Goal: Task Accomplishment & Management: Complete application form

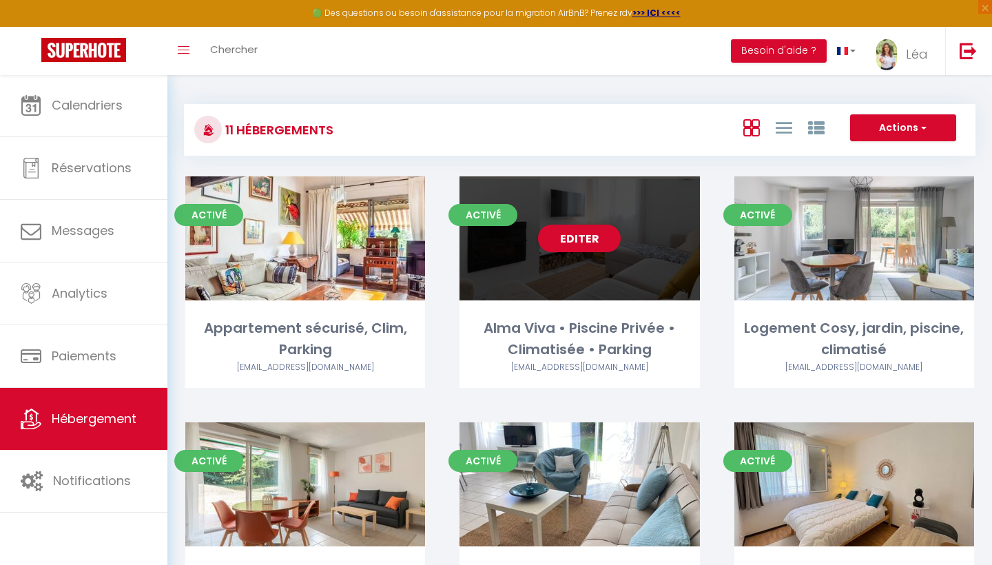
scroll to position [49, 0]
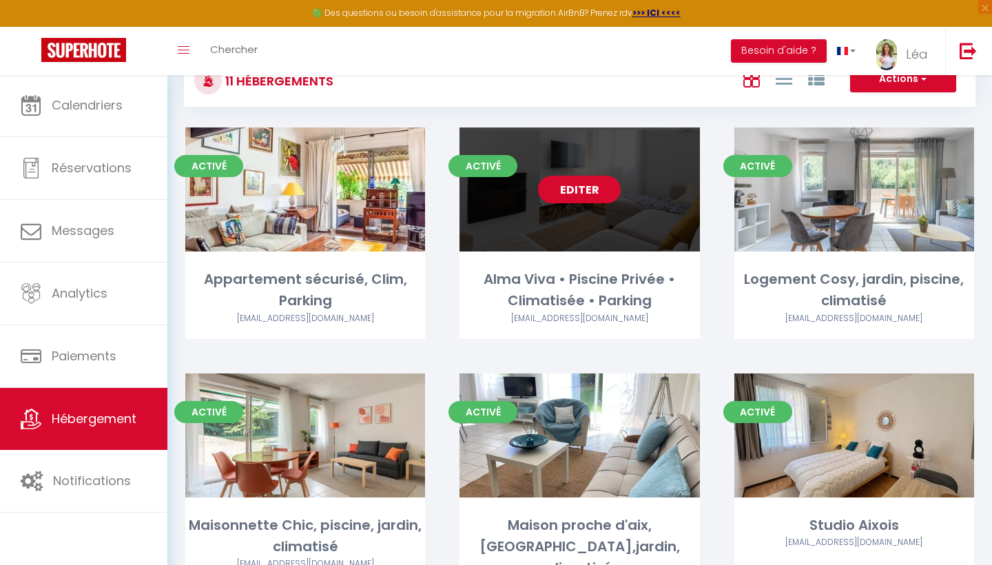
click at [606, 187] on link "Editer" at bounding box center [579, 190] width 83 height 28
select select "3"
select select "2"
select select "1"
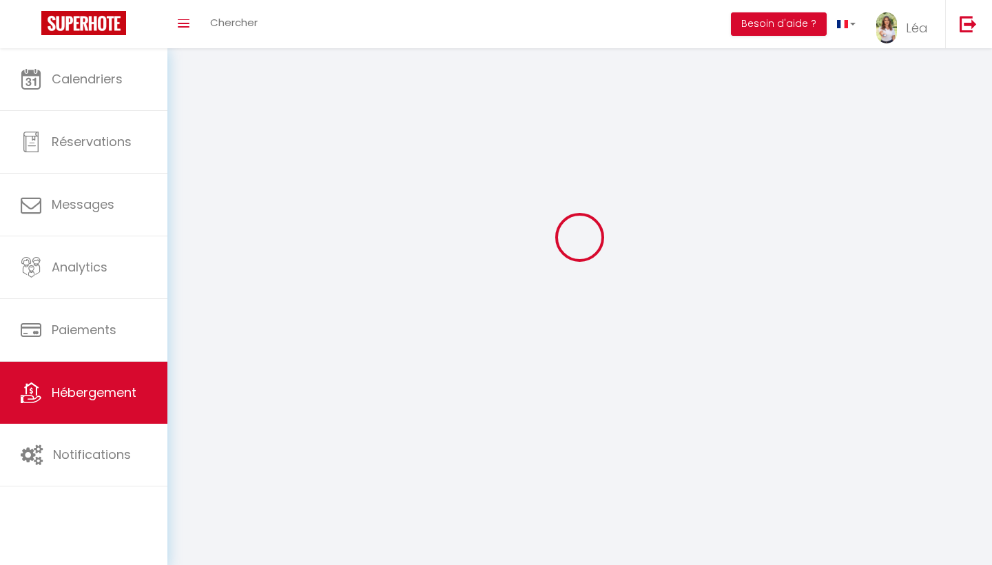
select select
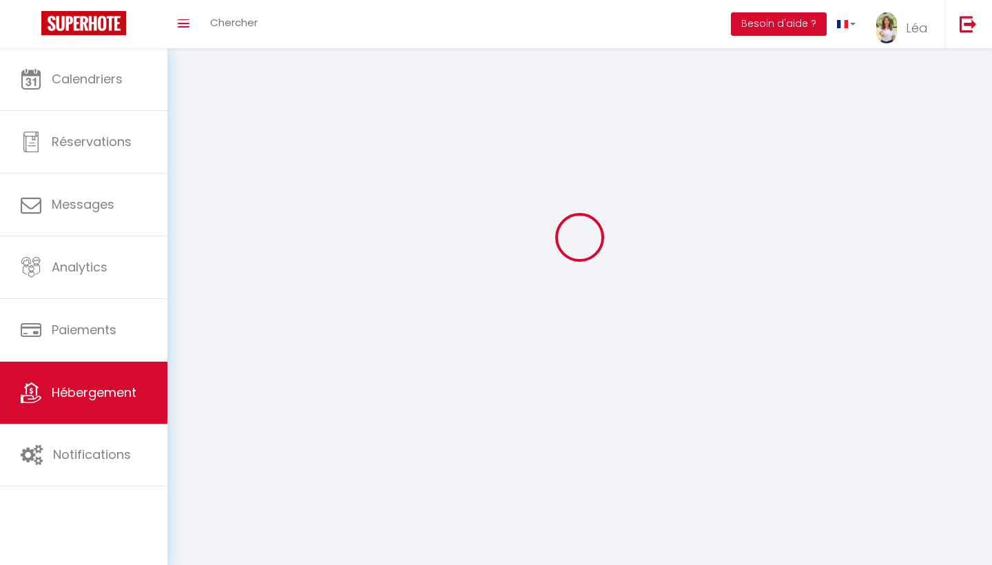
checkbox input "false"
select select
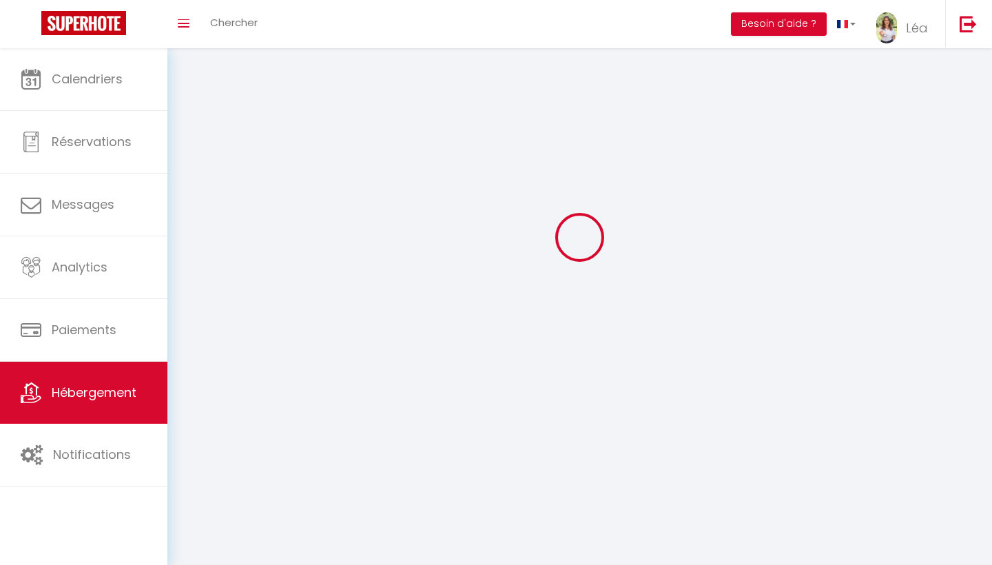
select select
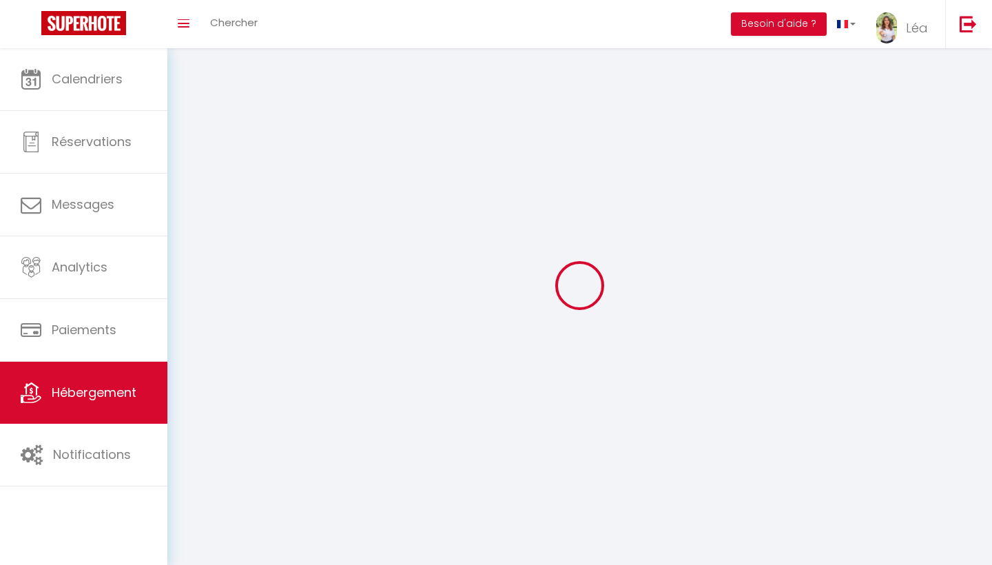
select select
checkbox input "false"
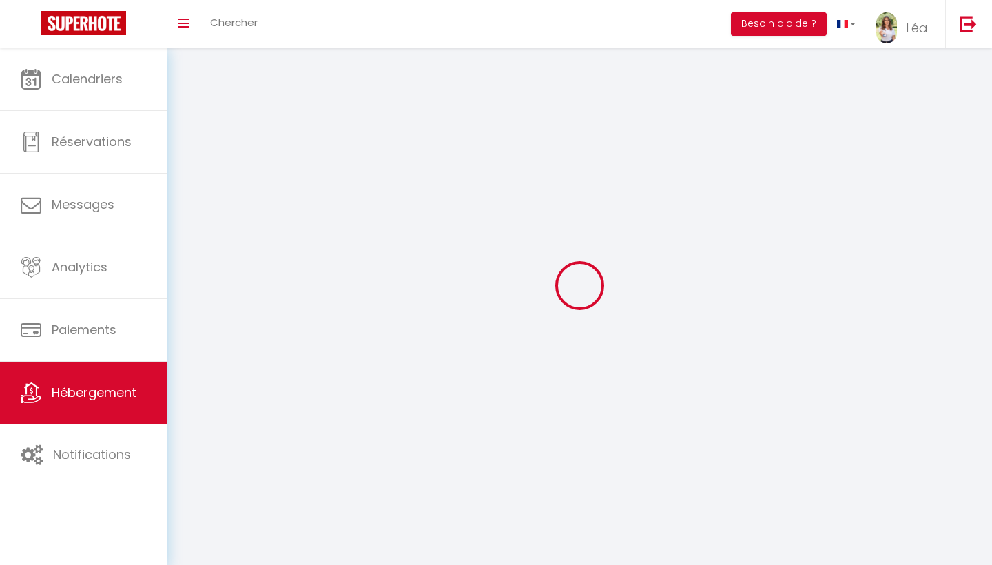
select select
select select "1"
select select
select select "28"
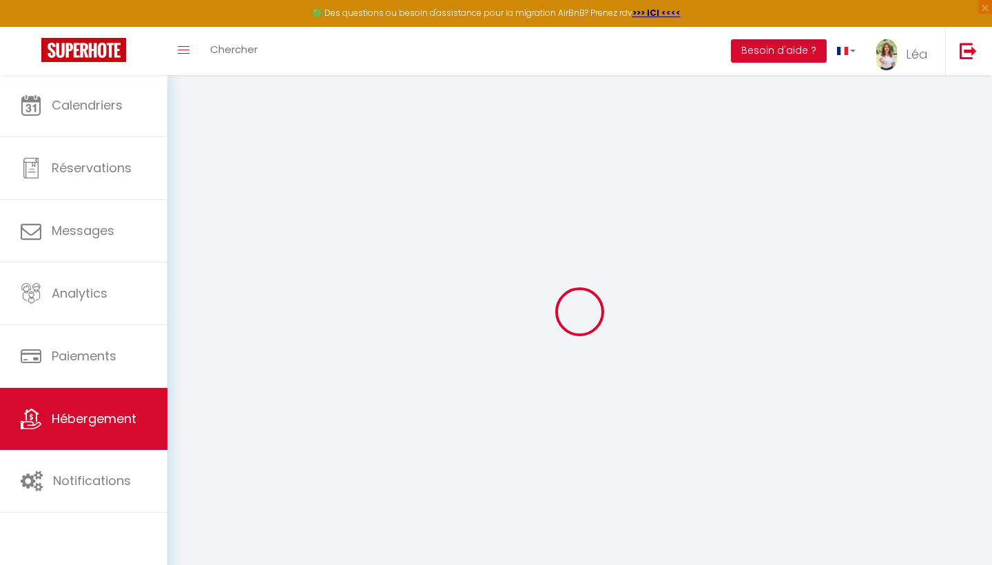
select select
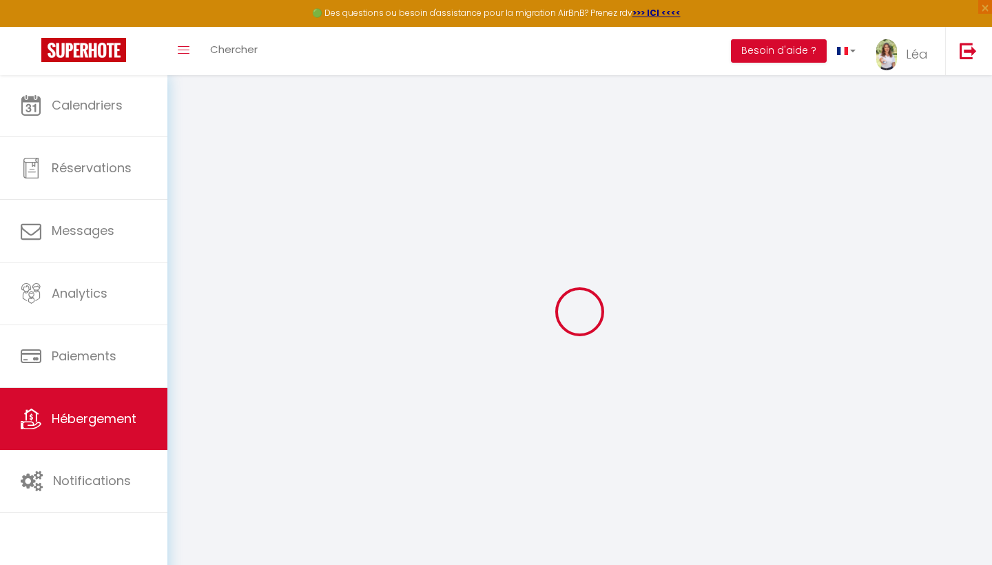
select select
checkbox input "false"
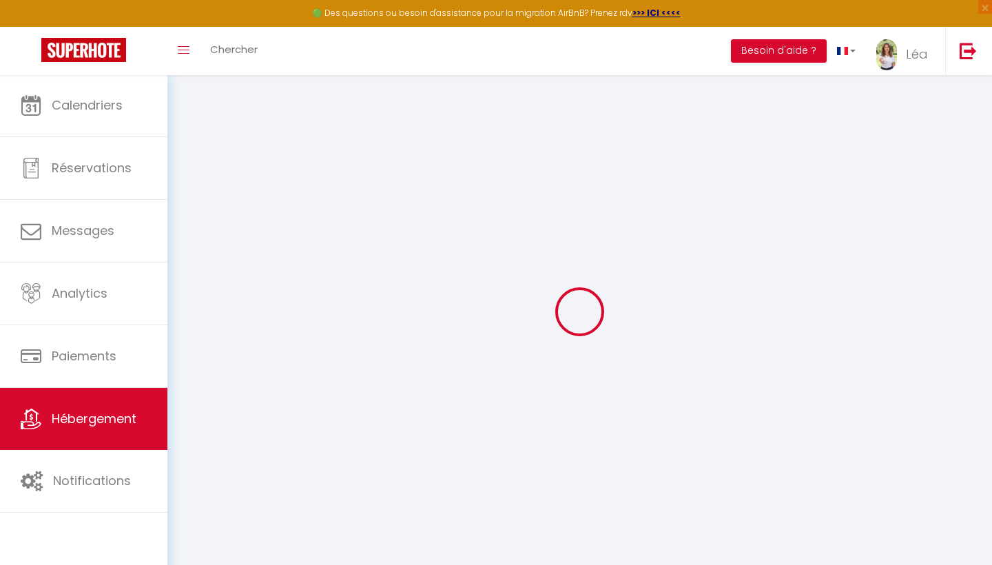
select select
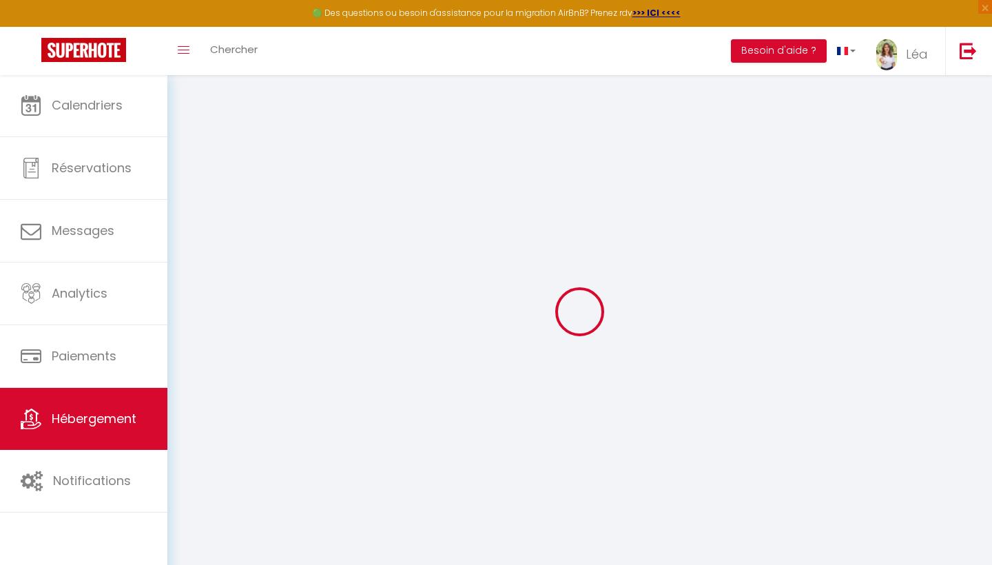
select select
checkbox input "false"
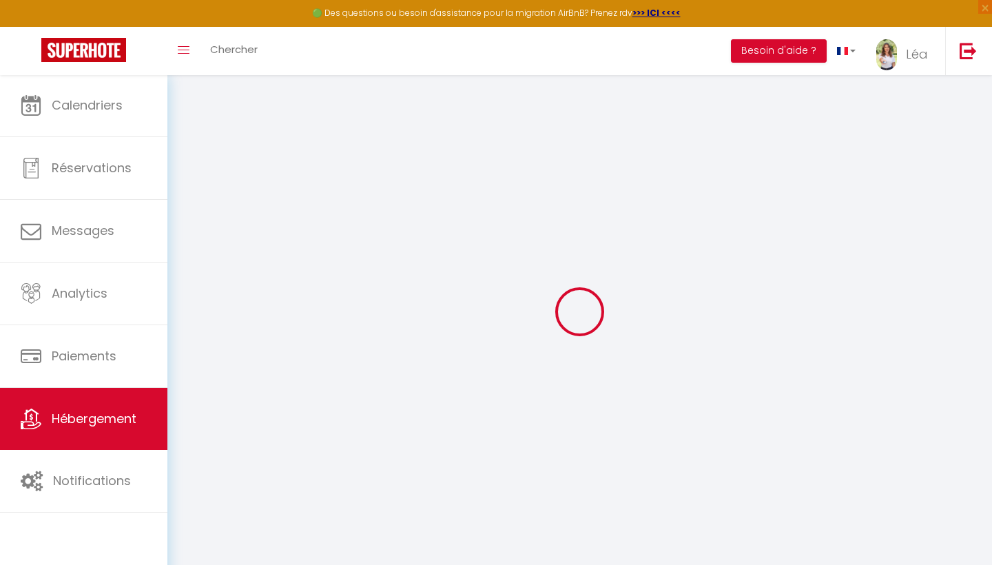
checkbox input "false"
select select
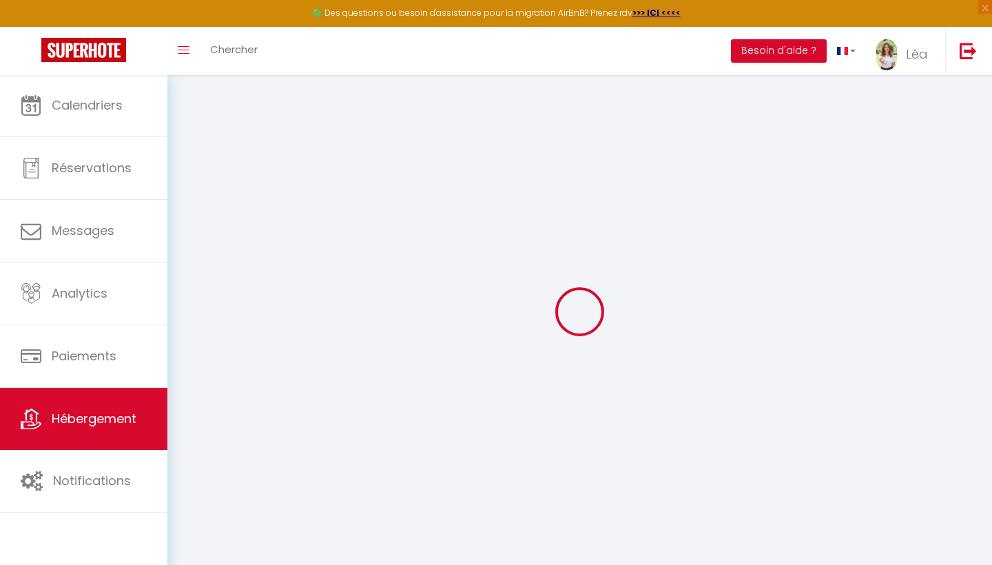
select select
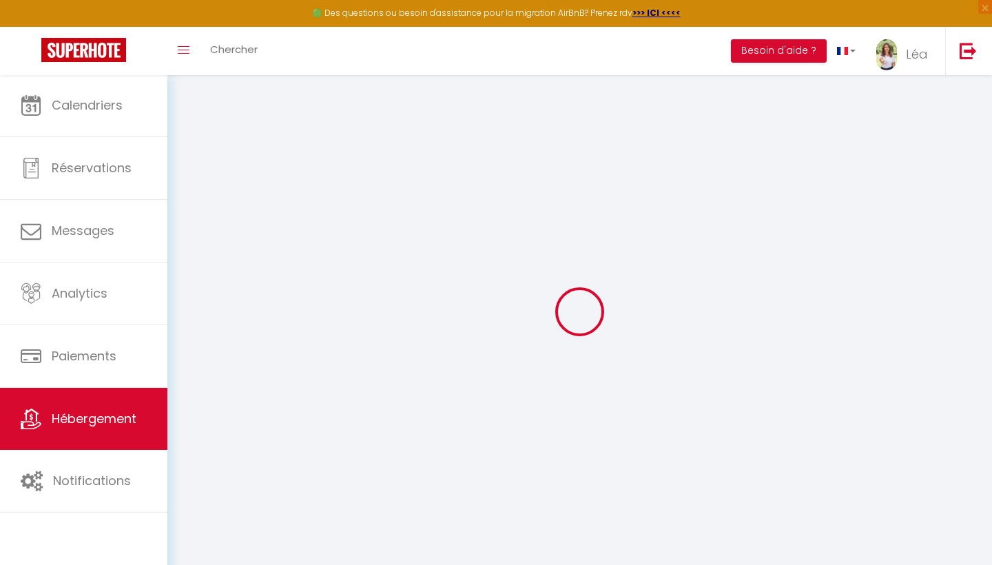
checkbox input "false"
select select
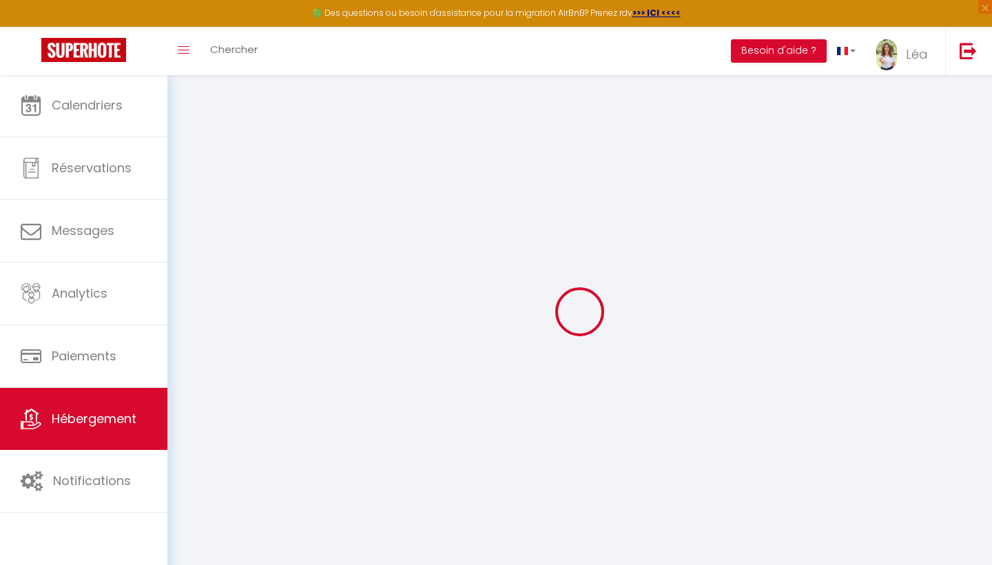
select select
type input "Alma Viva • Piscine Privée • Climatisée • Parking"
type input "Teddy"
type input "Piccoli"
type input "[STREET_ADDRESS]"
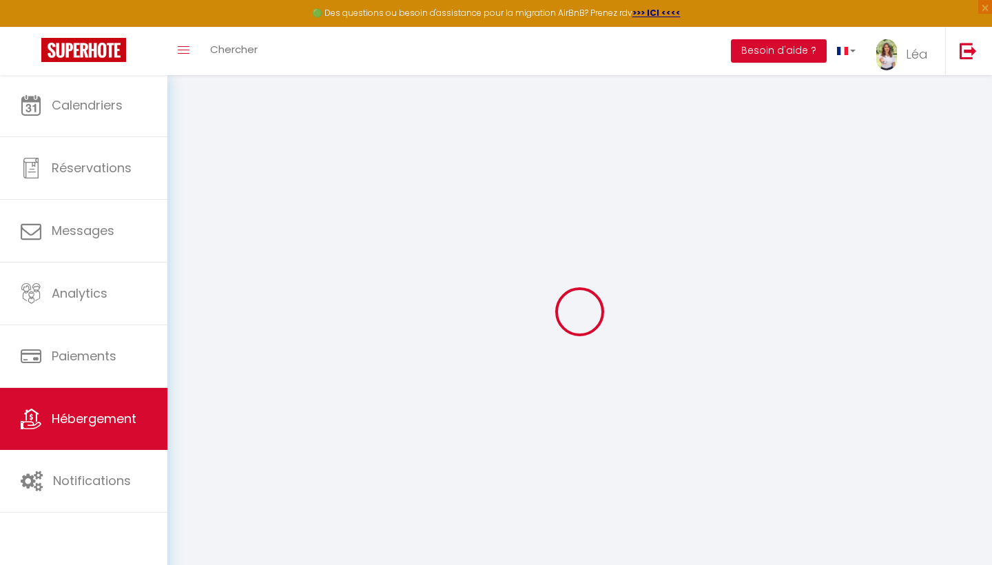
type input "94300"
type input "Vincennes"
select select "houses"
select select "8"
select select "4"
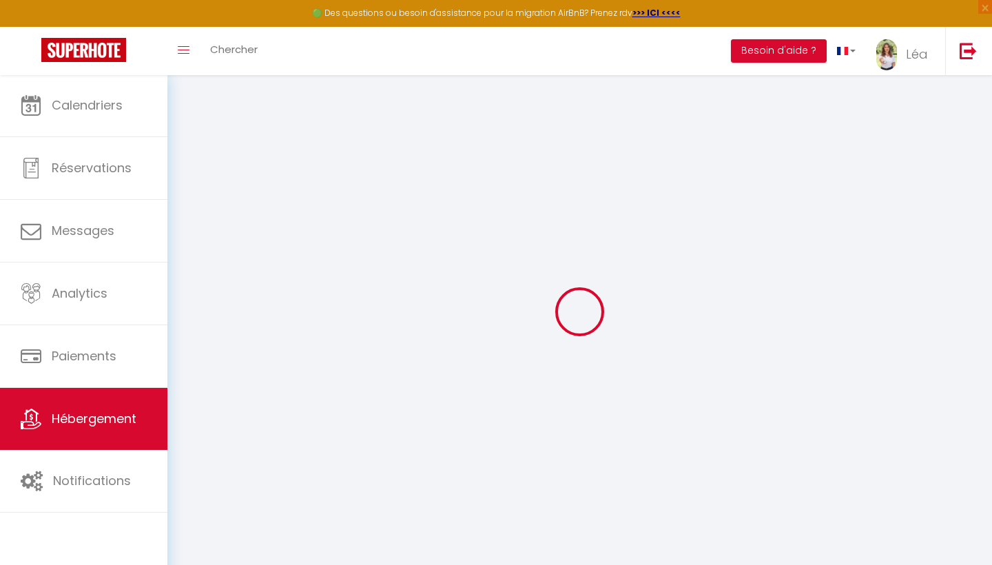
select select "2"
type input "200"
type input "155"
type input "1.50"
type input "1000"
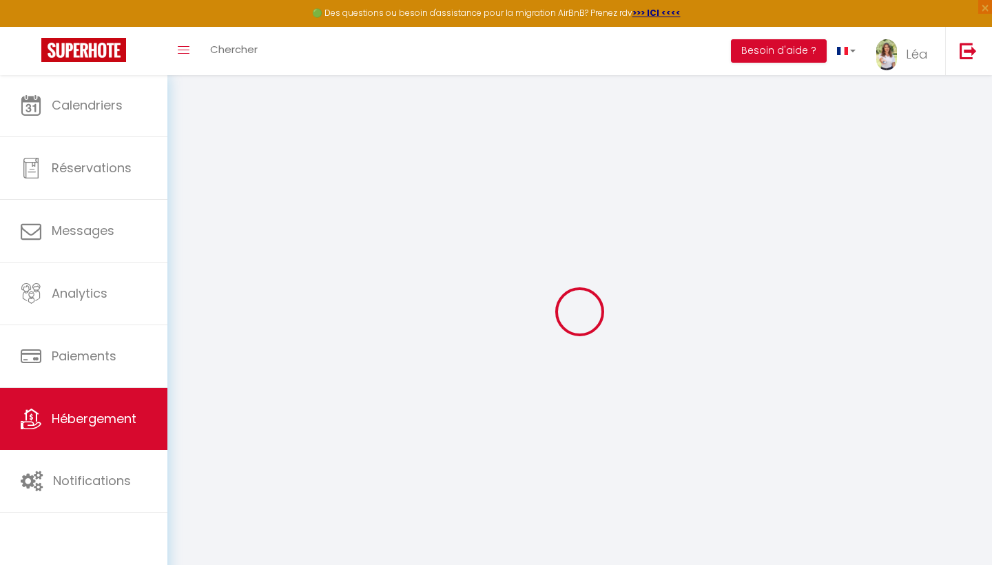
select select
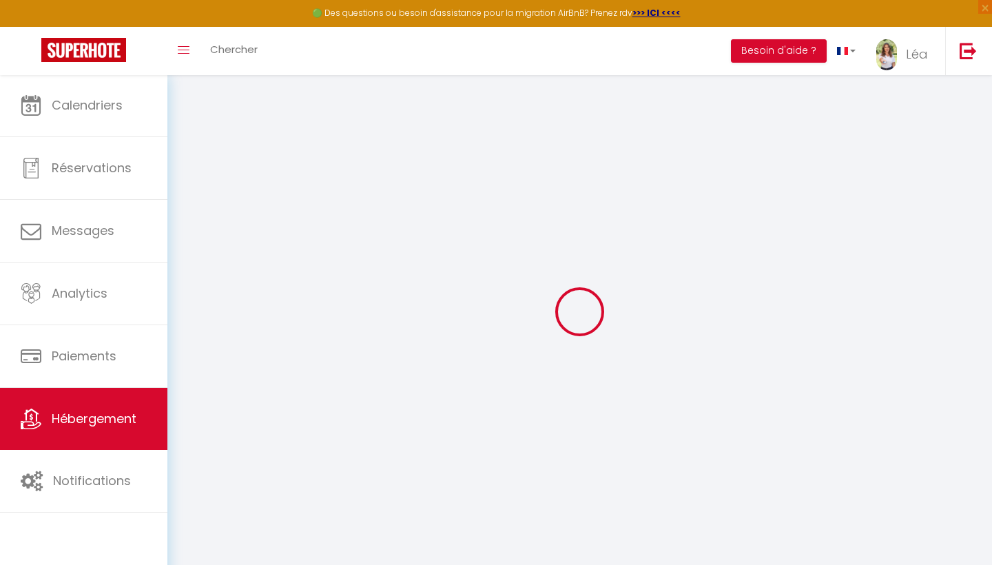
type input "22 Lotissement le Parterre"
type input "13880"
type input "Velaux"
type input "[EMAIL_ADDRESS][DOMAIN_NAME]"
select select
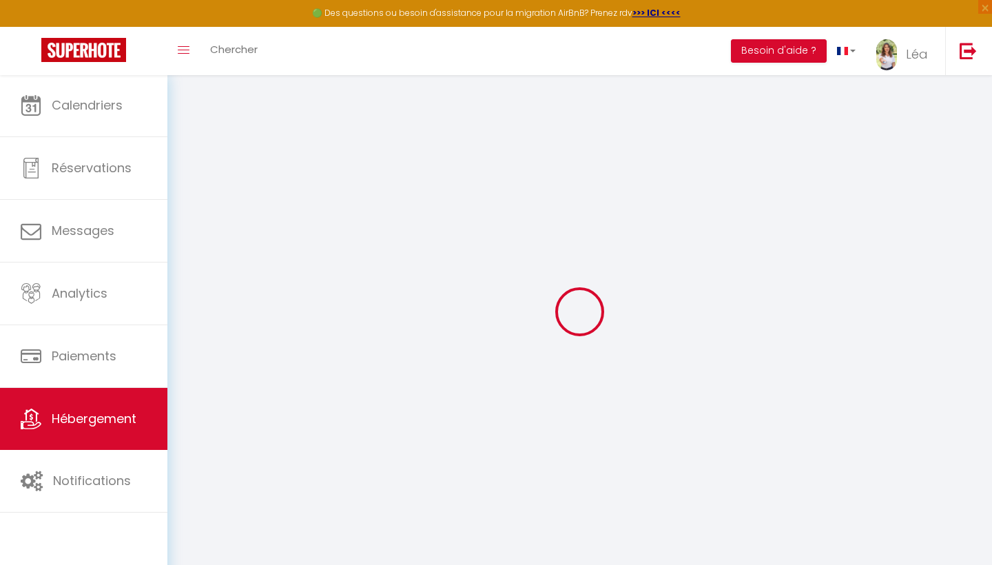
checkbox input "false"
type input "0"
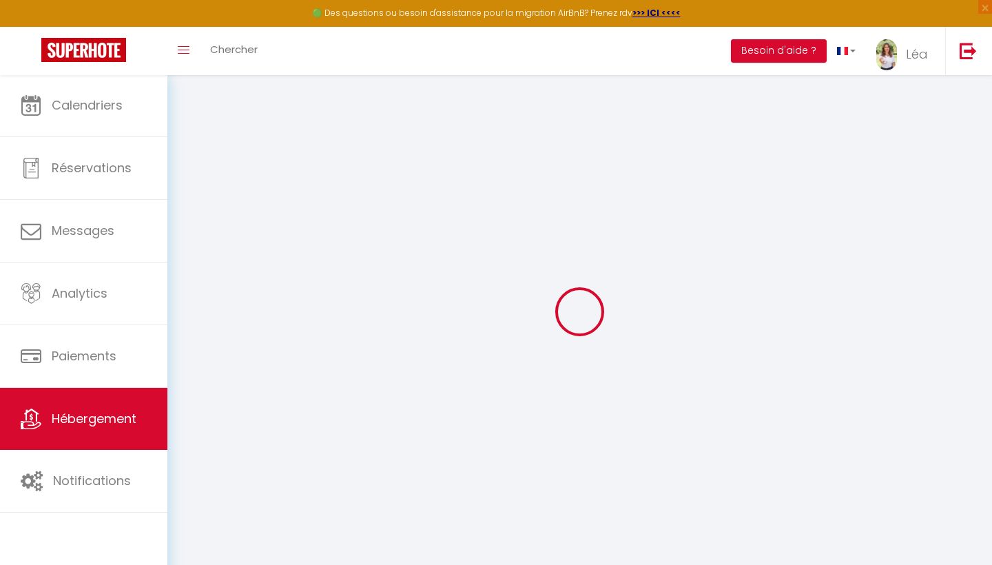
type input "0"
select select
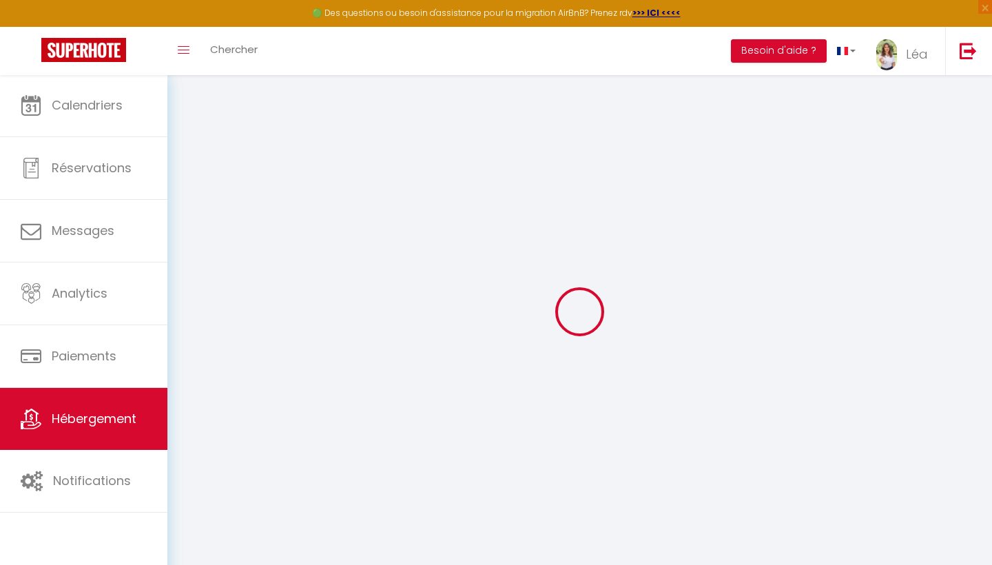
select select
checkbox input "false"
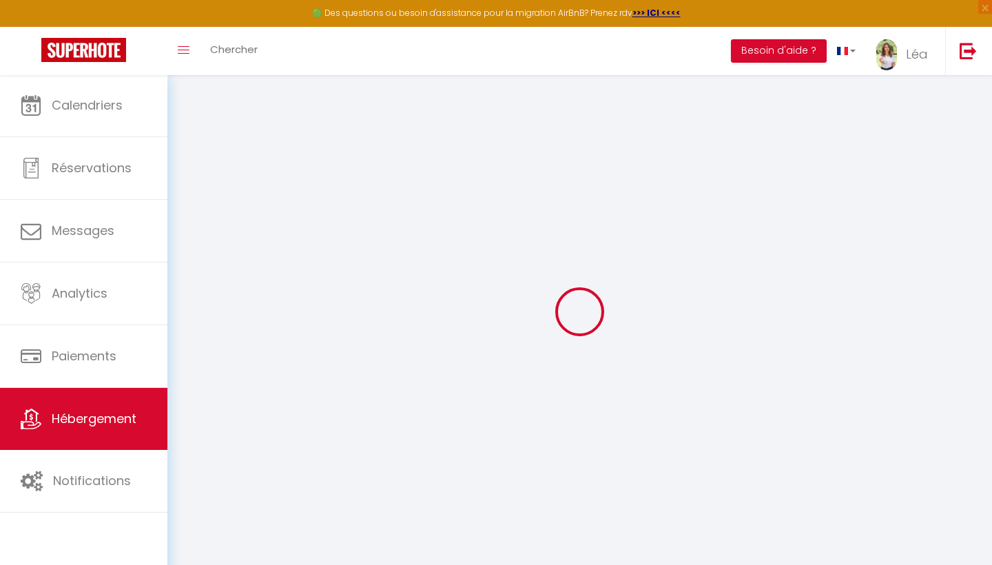
checkbox input "false"
select select
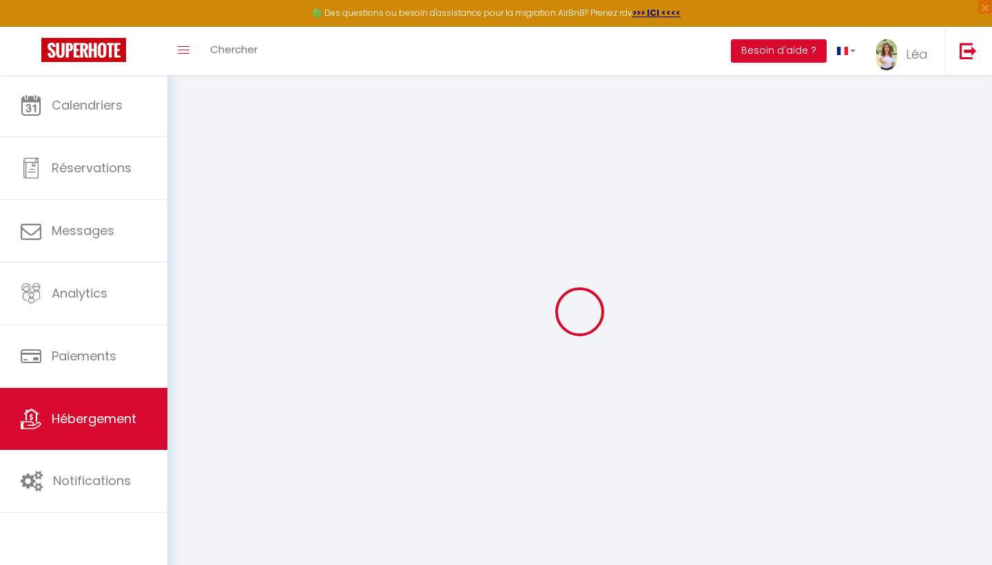
select select
checkbox input "false"
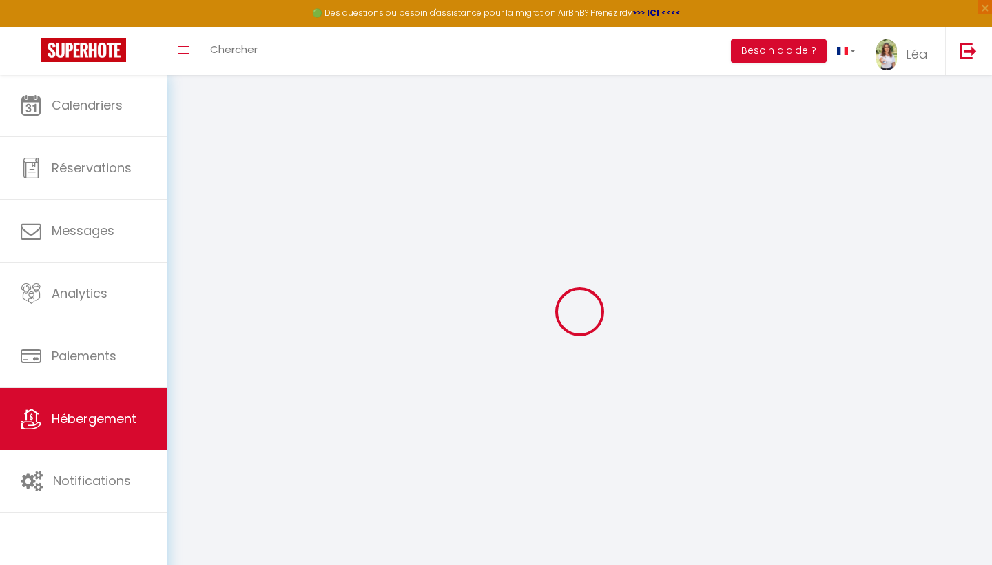
checkbox input "false"
select select
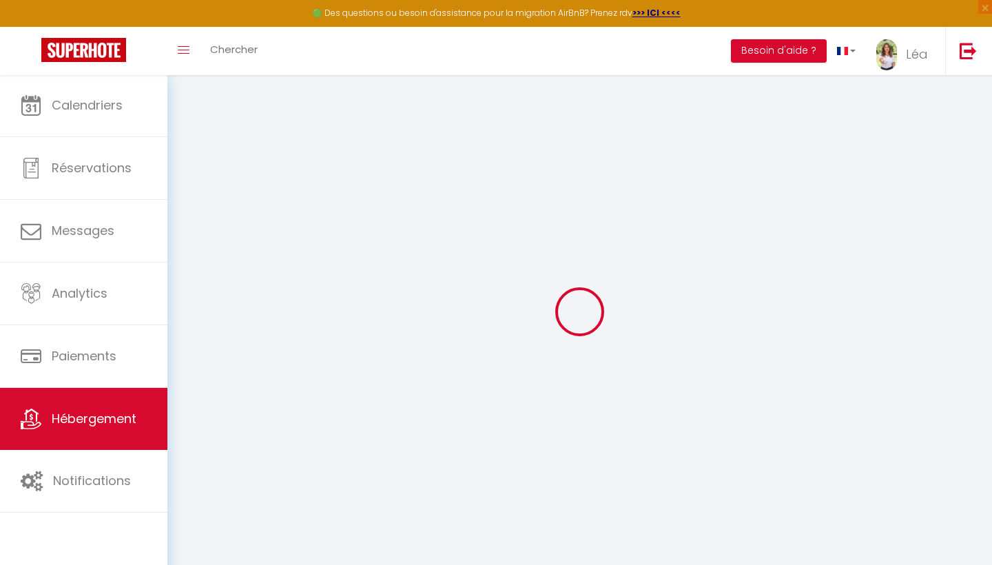
select select "+ 18 %"
select select
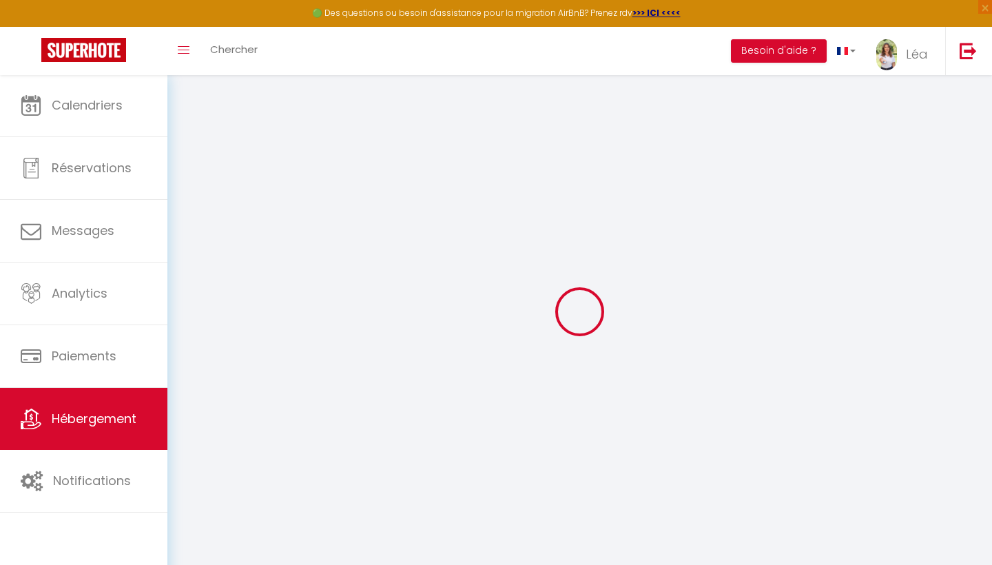
checkbox input "false"
select select
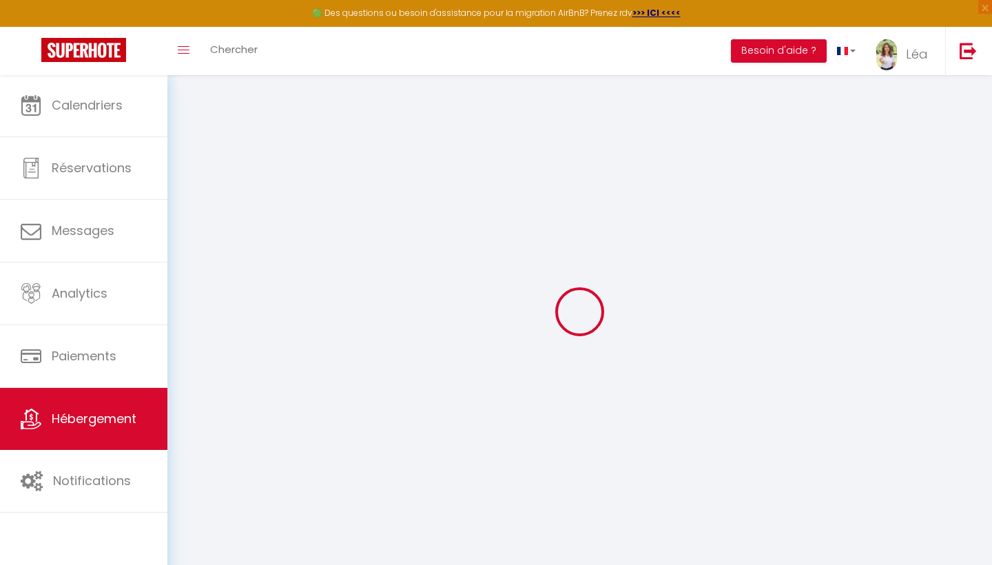
select select
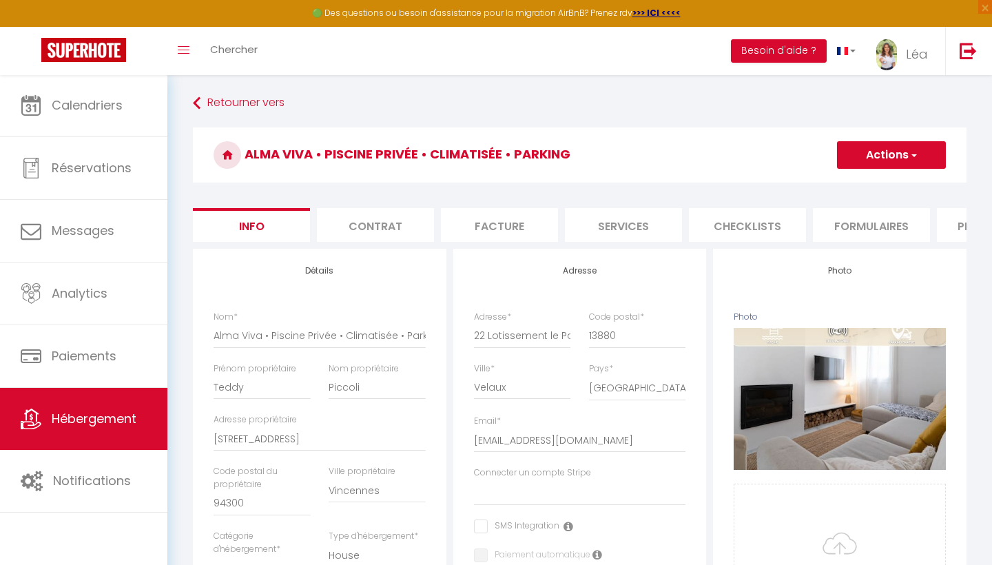
select select "EUR"
select select
select select "22755-1527414733610640143"
select select
checkbox input "false"
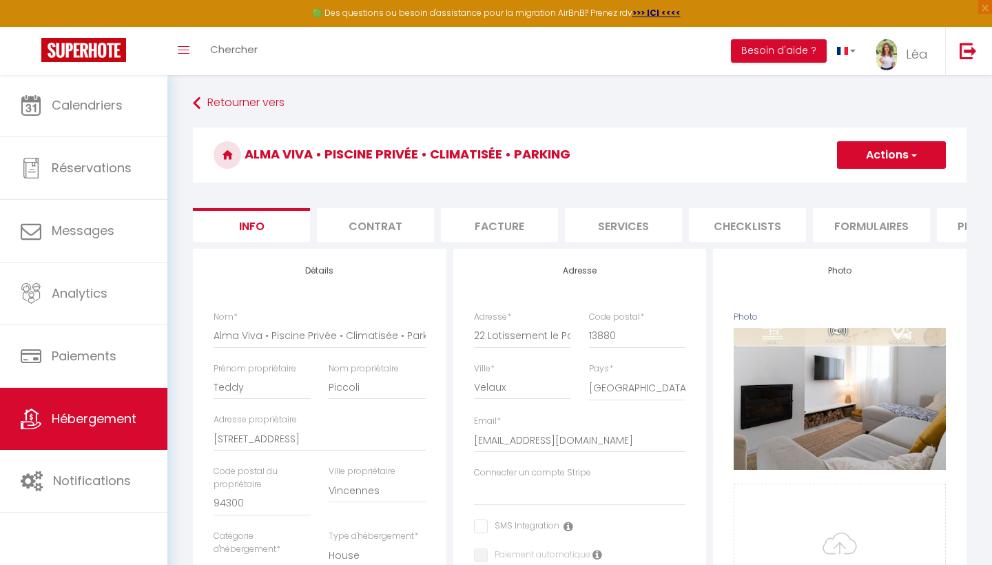
checkbox input "false"
select select
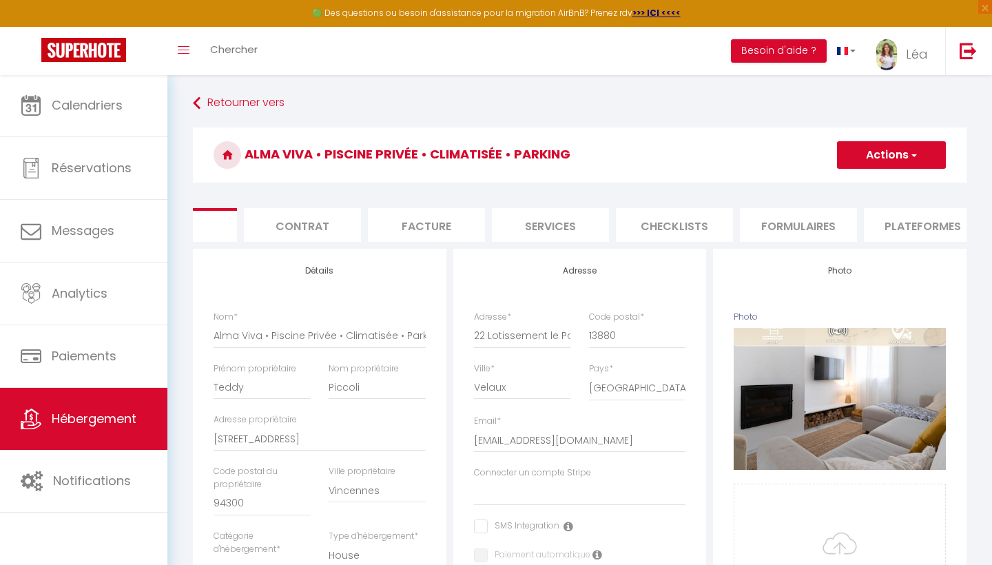
scroll to position [0, 83]
click at [810, 231] on li "Formulaires" at bounding box center [788, 225] width 117 height 34
select select
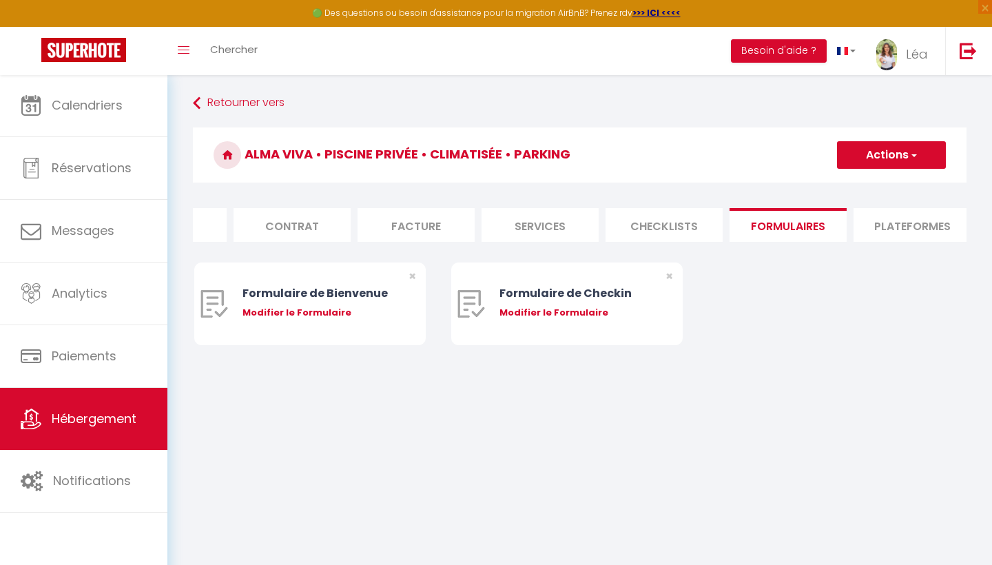
click at [868, 228] on li "Plateformes" at bounding box center [912, 225] width 117 height 34
select select
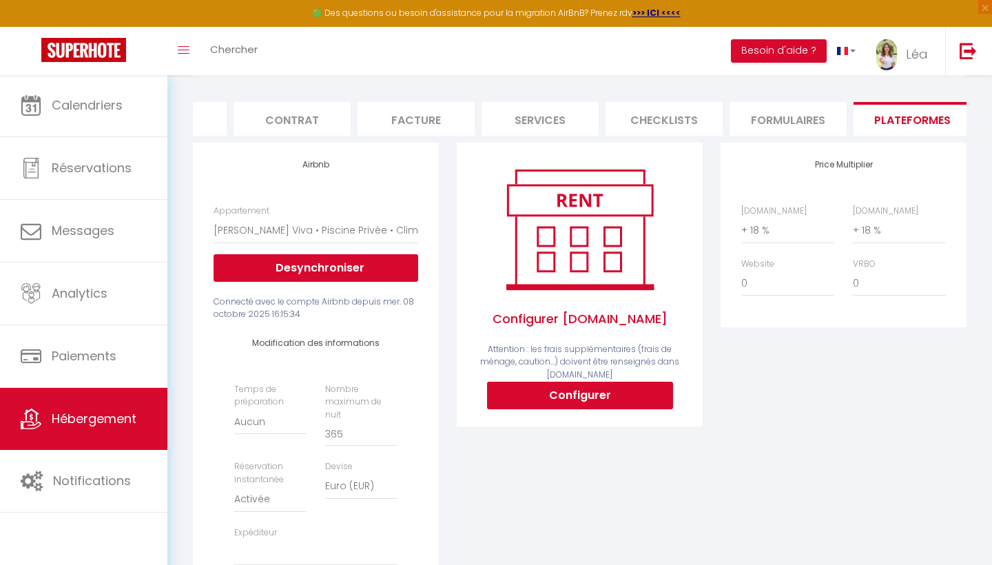
scroll to position [107, 0]
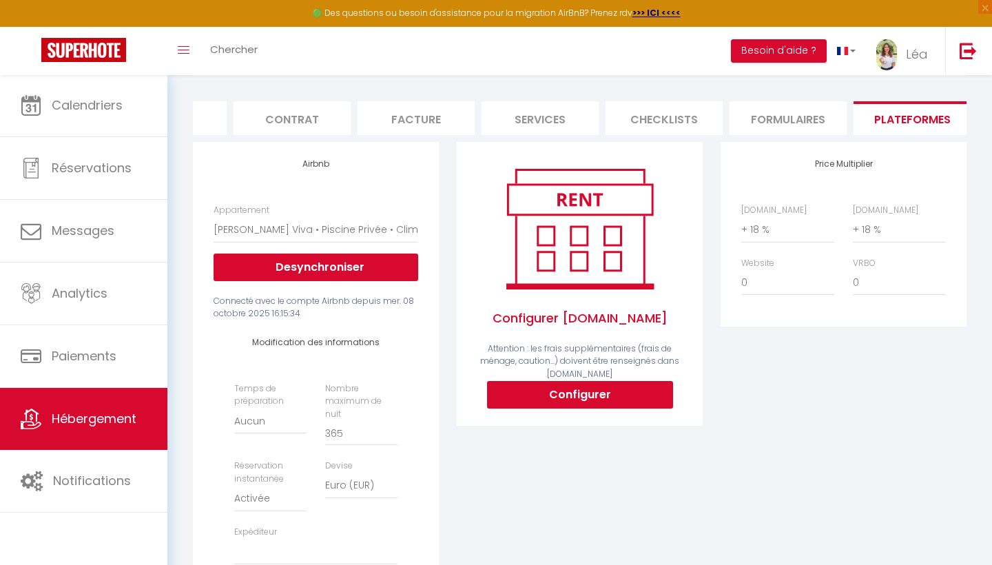
click at [522, 391] on button "Configurer" at bounding box center [580, 395] width 186 height 28
select select
type input "[EMAIL_ADDRESS][DEMOGRAPHIC_DATA][DOMAIN_NAME]"
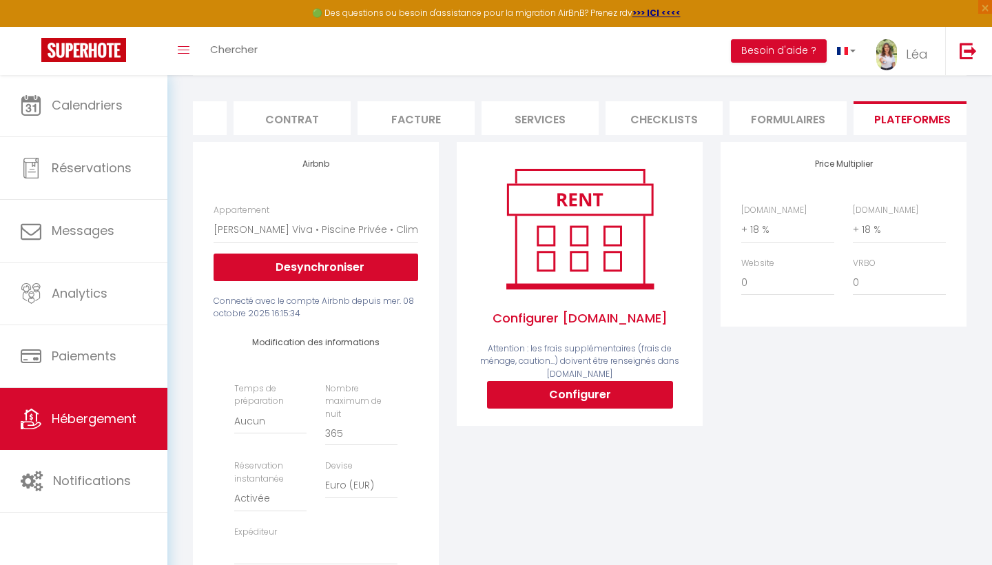
type input "[EMAIL_ADDRESS][DOMAIN_NAME]"
select select
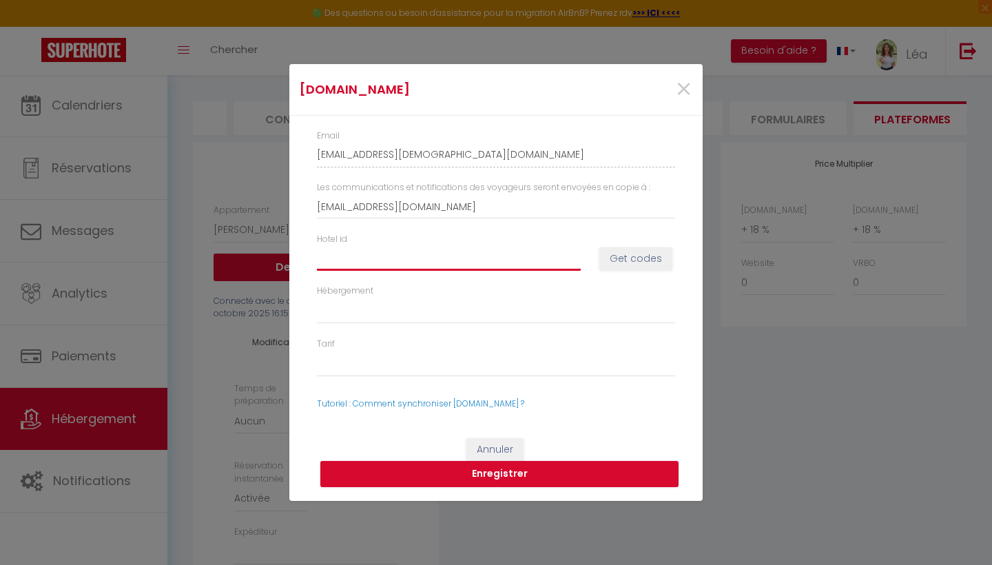
click at [386, 255] on input "Hotel id" at bounding box center [449, 258] width 264 height 25
paste input "11138542"
type input "11138542"
select select
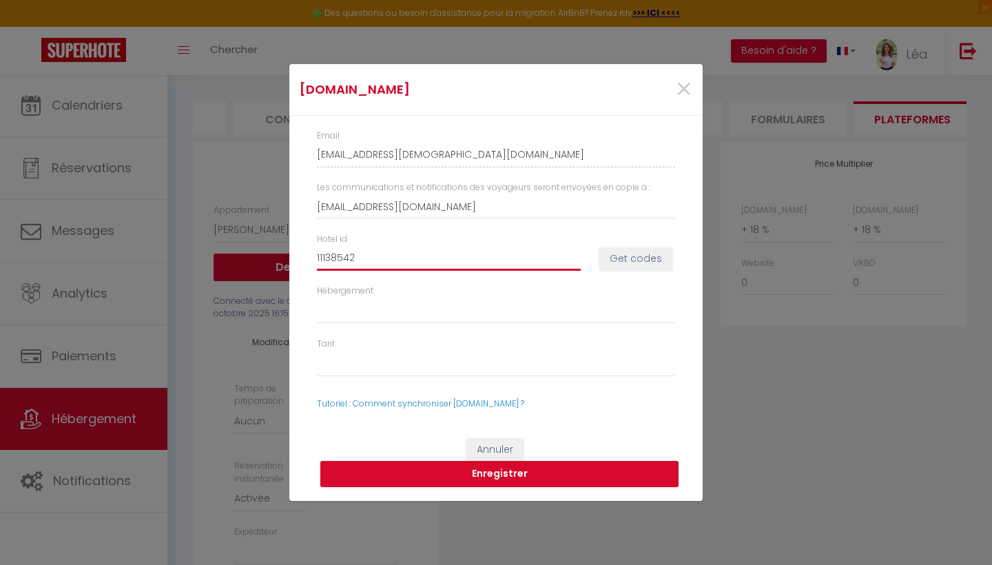
select select
drag, startPoint x: 412, startPoint y: 256, endPoint x: 286, endPoint y: 256, distance: 126.1
click at [286, 256] on div "[DOMAIN_NAME] × Email [EMAIL_ADDRESS][DEMOGRAPHIC_DATA][DOMAIN_NAME] Les commun…" at bounding box center [496, 282] width 992 height 565
type input "11138542"
click at [637, 266] on button "Get codes" at bounding box center [636, 258] width 73 height 23
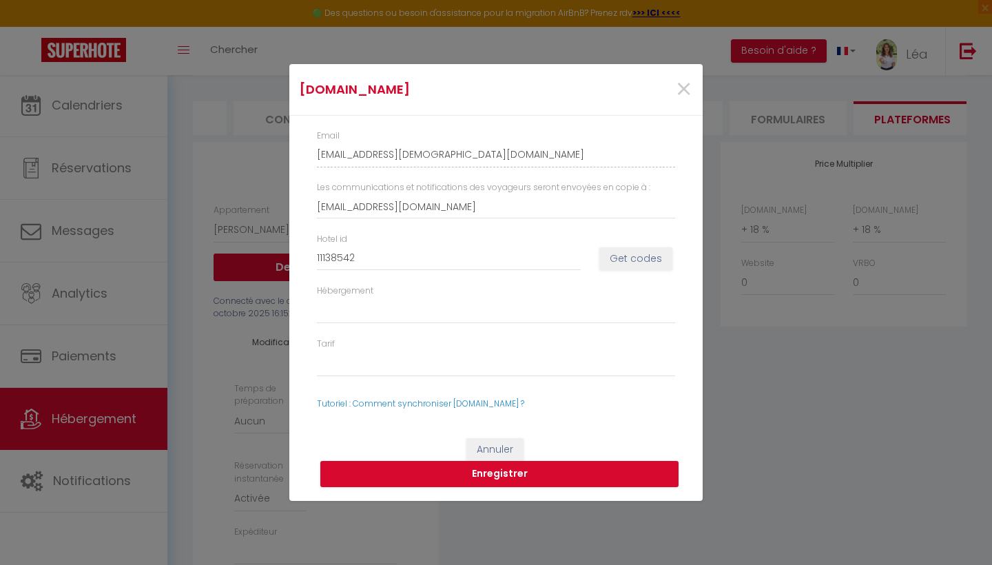
select select
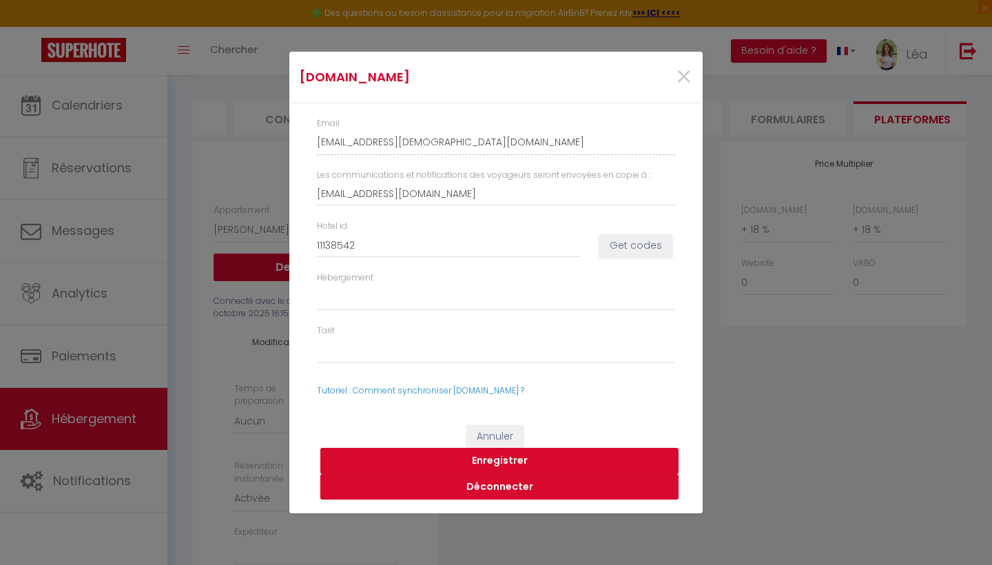
click at [535, 460] on button "Enregistrer" at bounding box center [499, 461] width 358 height 26
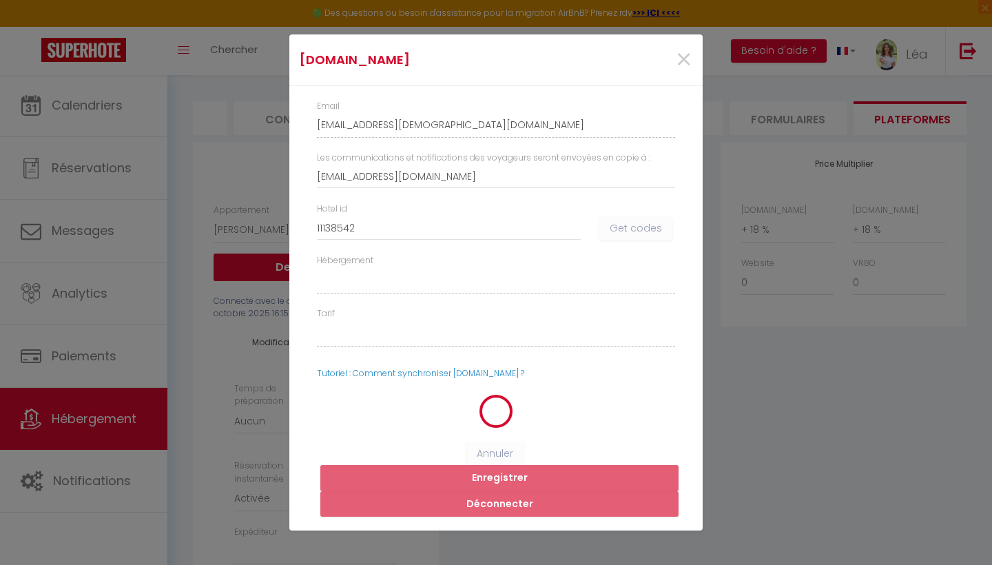
select select
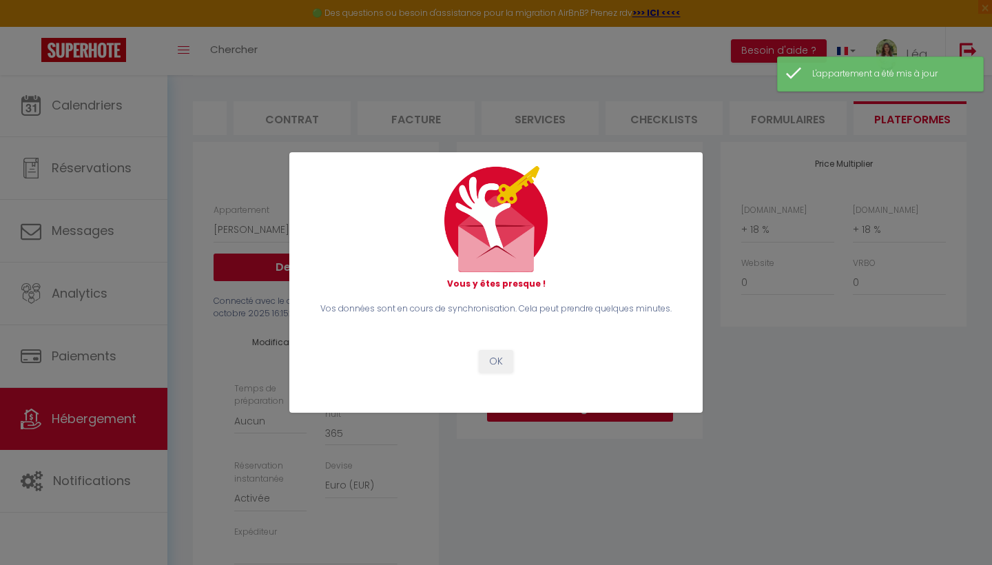
click at [497, 364] on button "OK" at bounding box center [496, 361] width 34 height 23
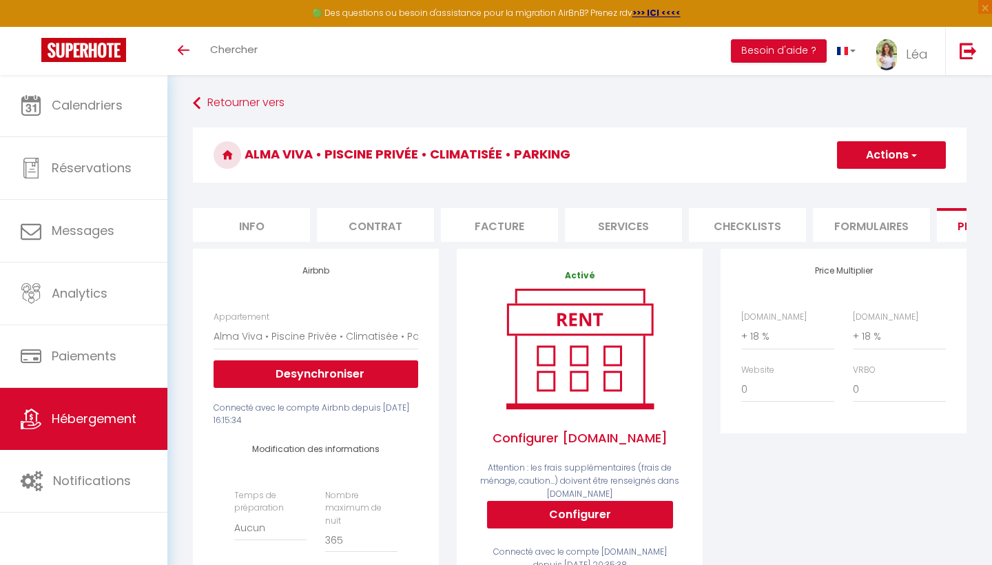
select select "22755-1527414733610640143"
select select "EUR"
select select
select select "+ 18 %"
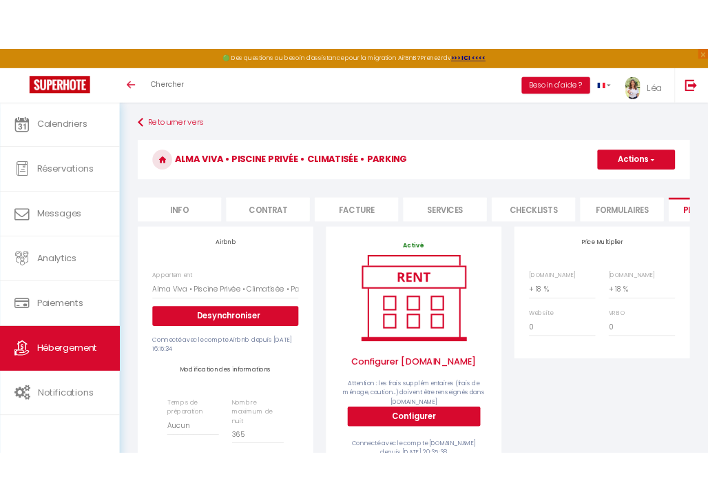
scroll to position [172, 0]
